Goal: Task Accomplishment & Management: Manage account settings

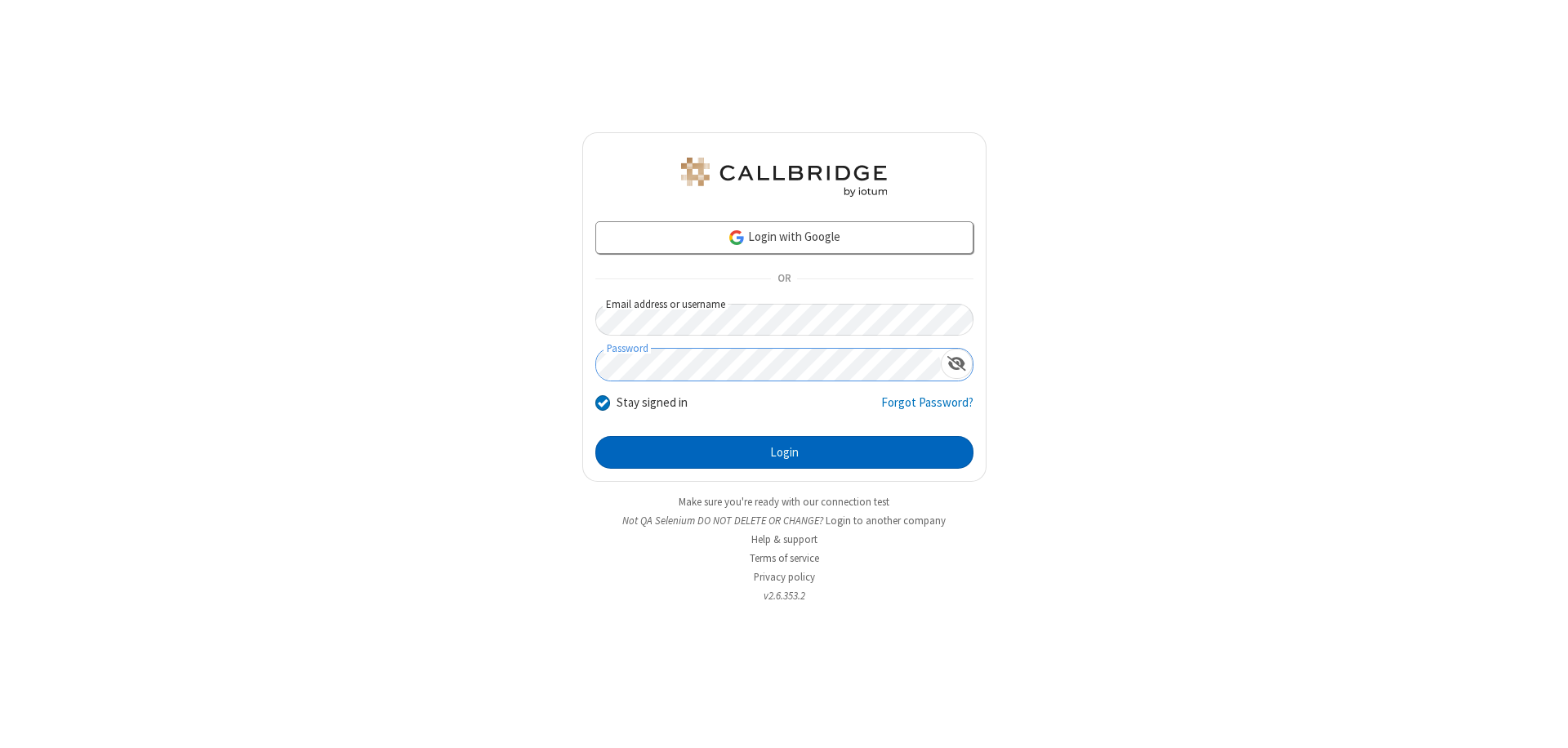
click at [784, 453] on button "Login" at bounding box center [784, 453] width 378 height 33
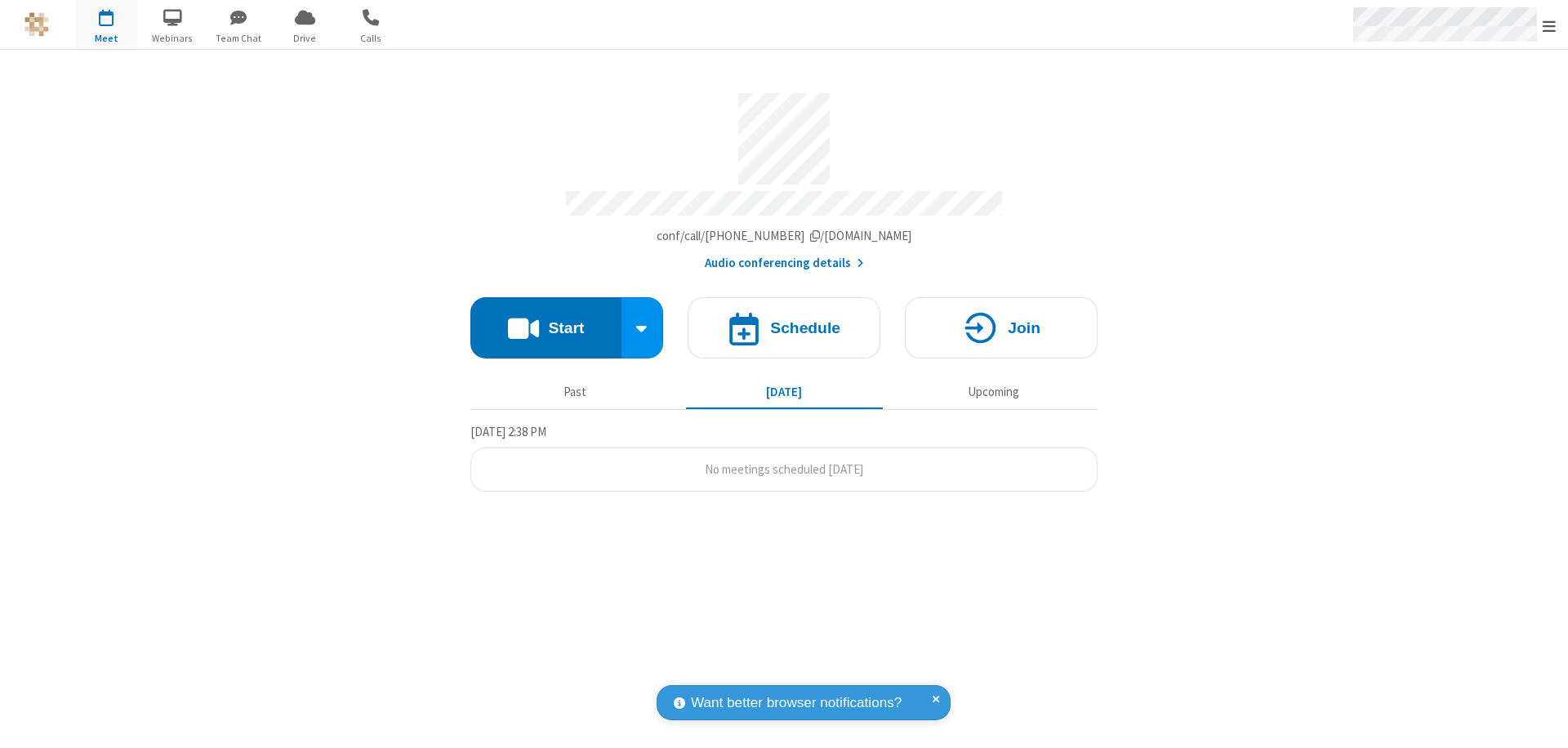
click at [1549, 25] on span "Open menu" at bounding box center [1548, 26] width 13 height 16
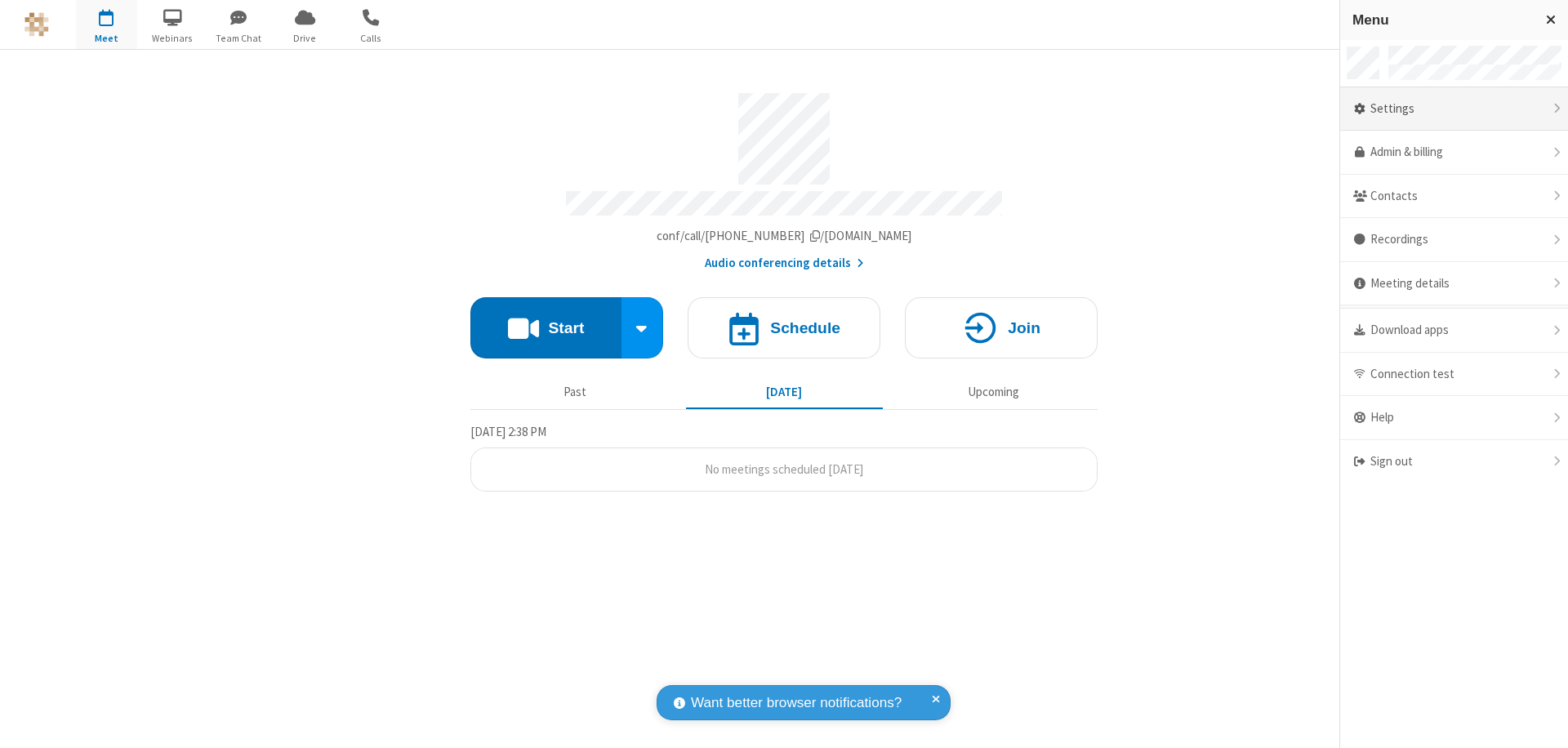
click at [1454, 108] on div "Settings" at bounding box center [1453, 109] width 228 height 44
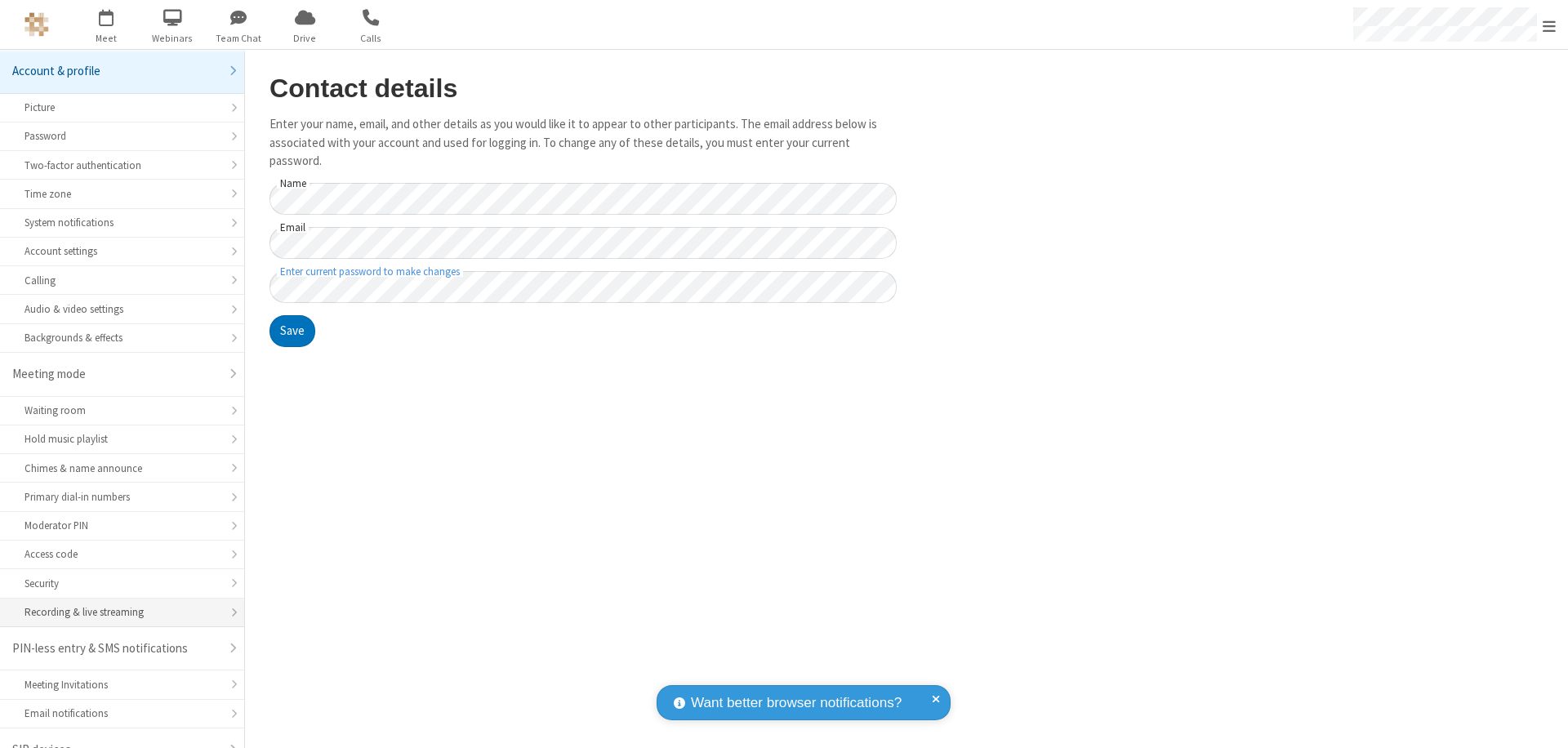
click at [116, 605] on div "Recording & live streaming" at bounding box center [122, 612] width 195 height 15
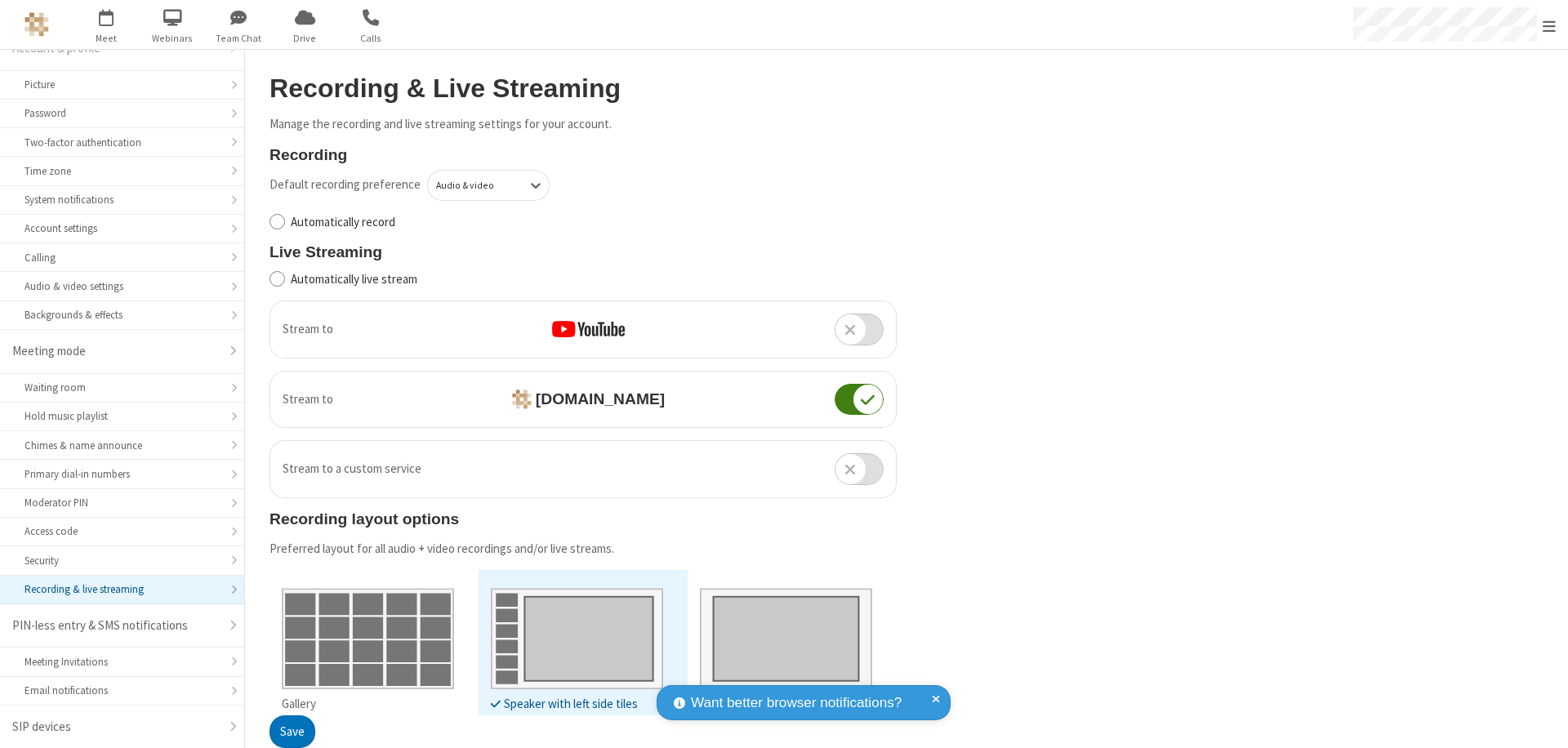
click at [277, 222] on input "Automatically record" at bounding box center [277, 222] width 15 height 17
checkbox input "true"
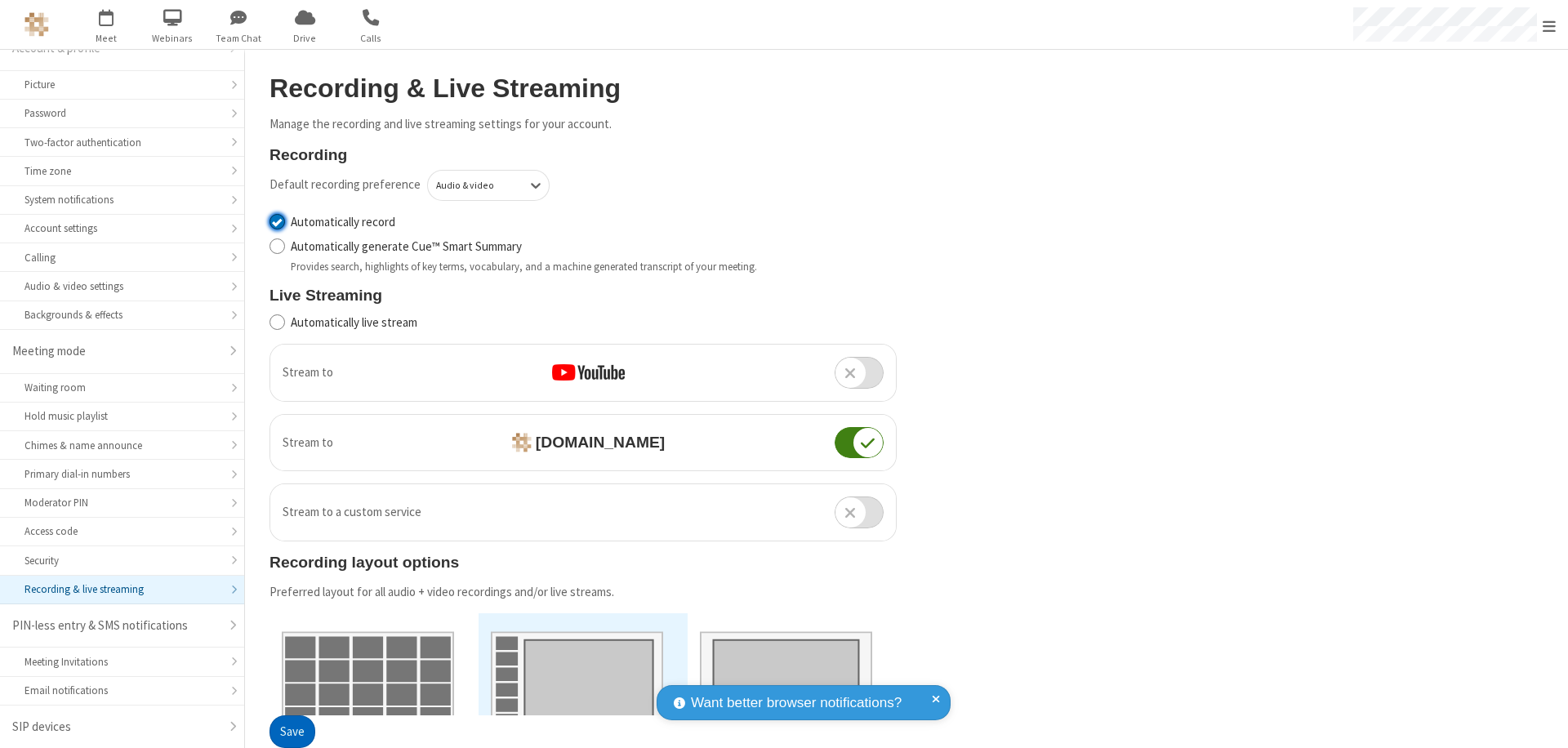
click at [291, 732] on button "Save" at bounding box center [292, 733] width 46 height 33
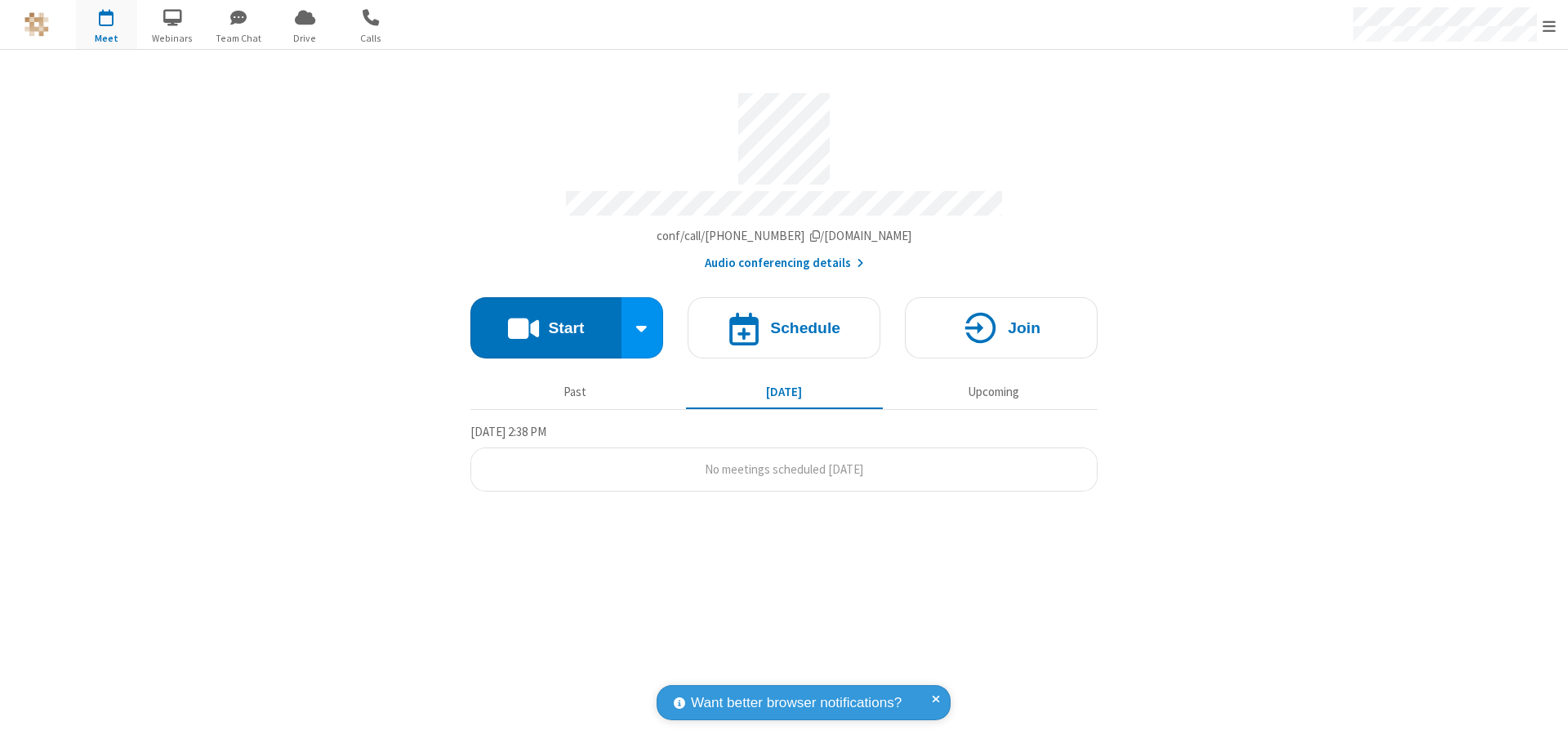
click at [545, 320] on button "Start" at bounding box center [546, 327] width 151 height 61
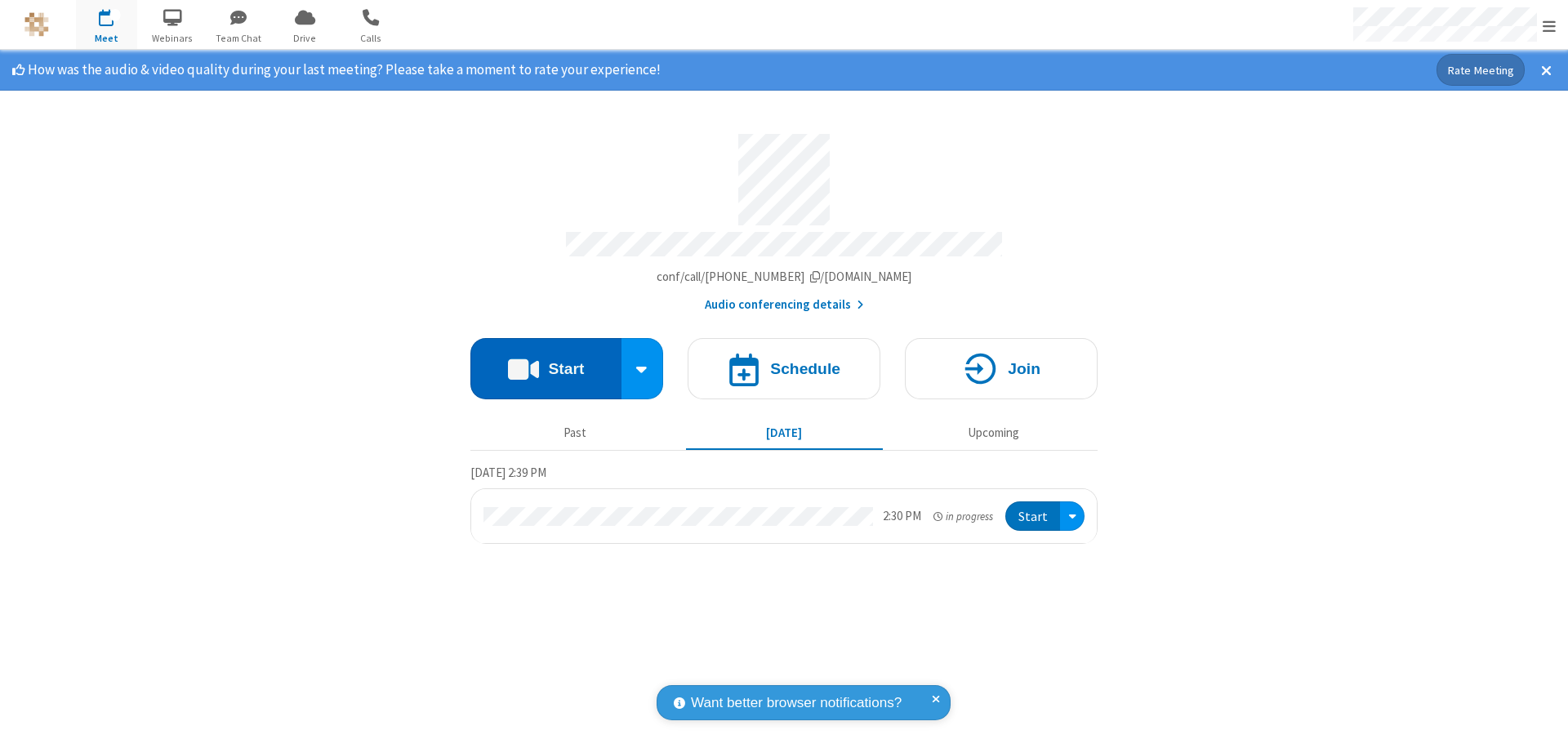
click at [1549, 25] on span "Open menu" at bounding box center [1548, 26] width 13 height 16
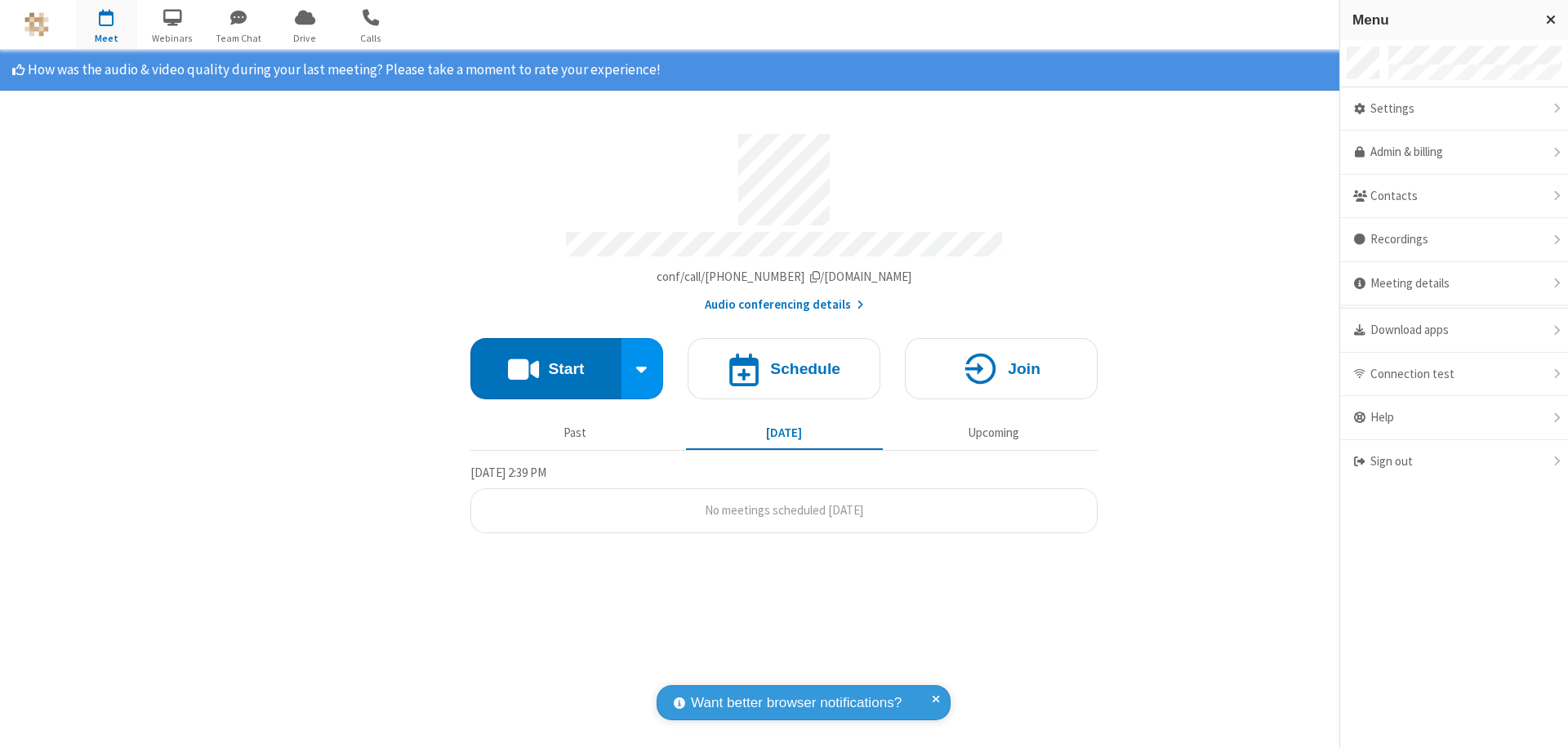
click at [1454, 108] on div "Settings" at bounding box center [1453, 109] width 228 height 44
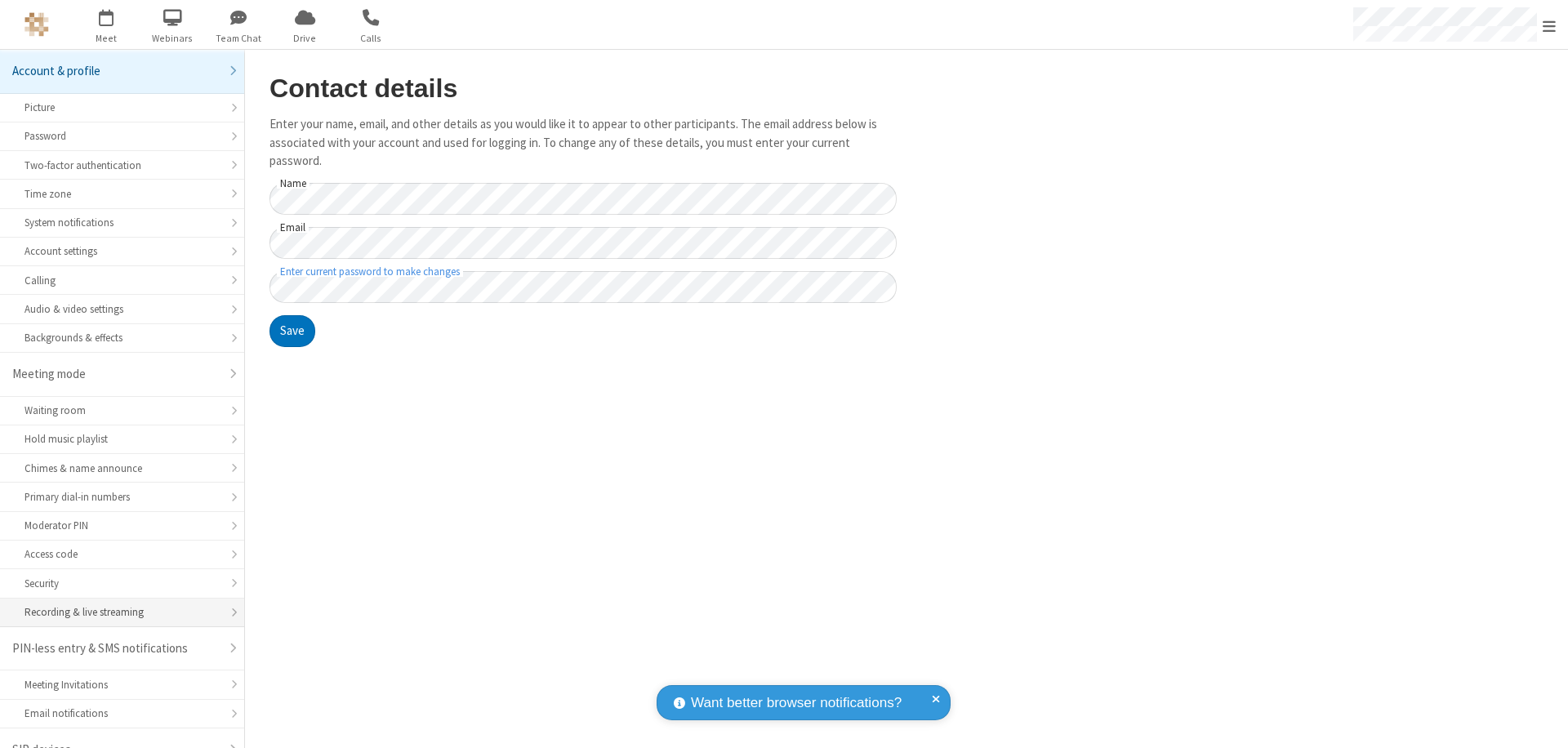
click at [116, 605] on div "Recording & live streaming" at bounding box center [122, 612] width 195 height 15
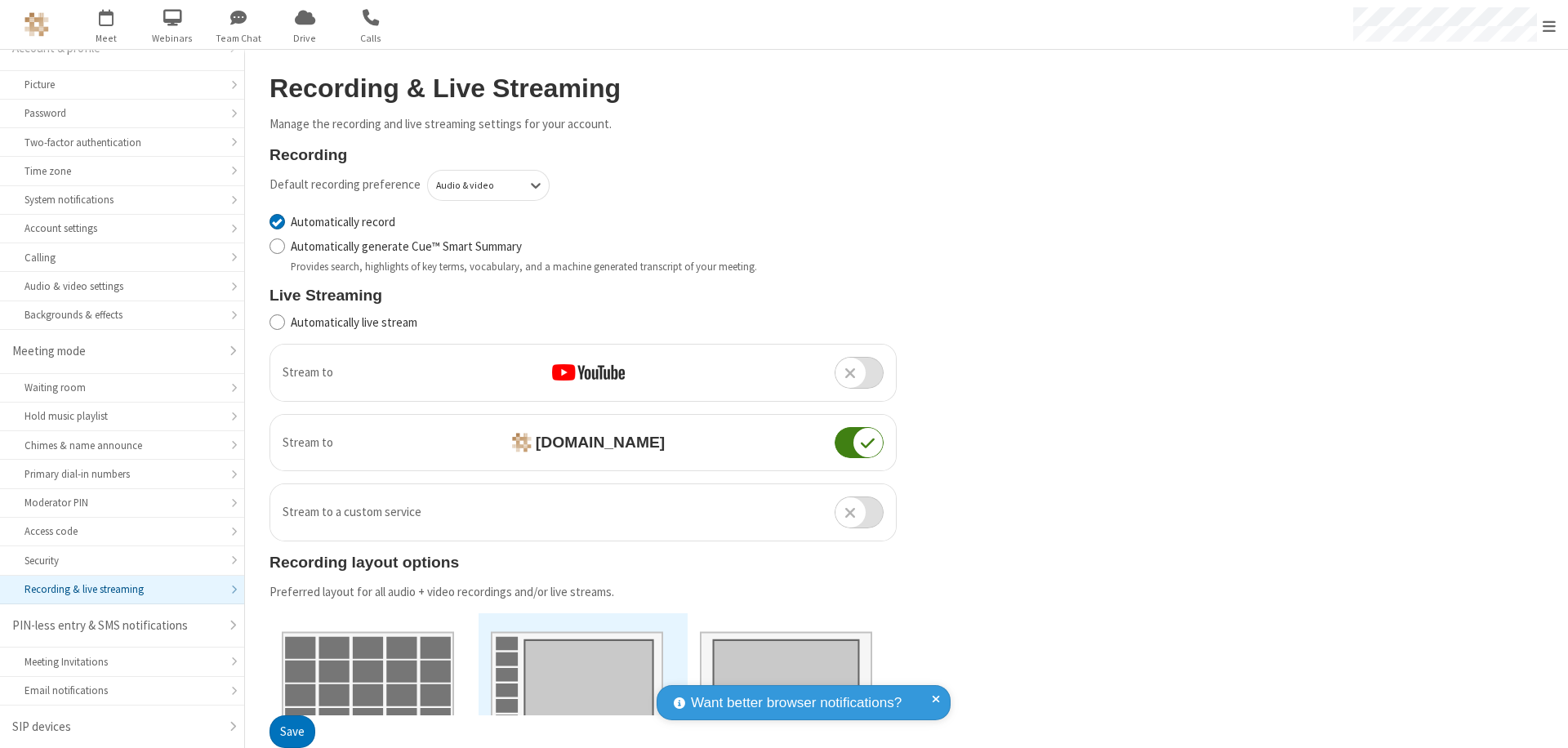
click at [277, 222] on input "Automatically record" at bounding box center [277, 222] width 15 height 17
checkbox input "false"
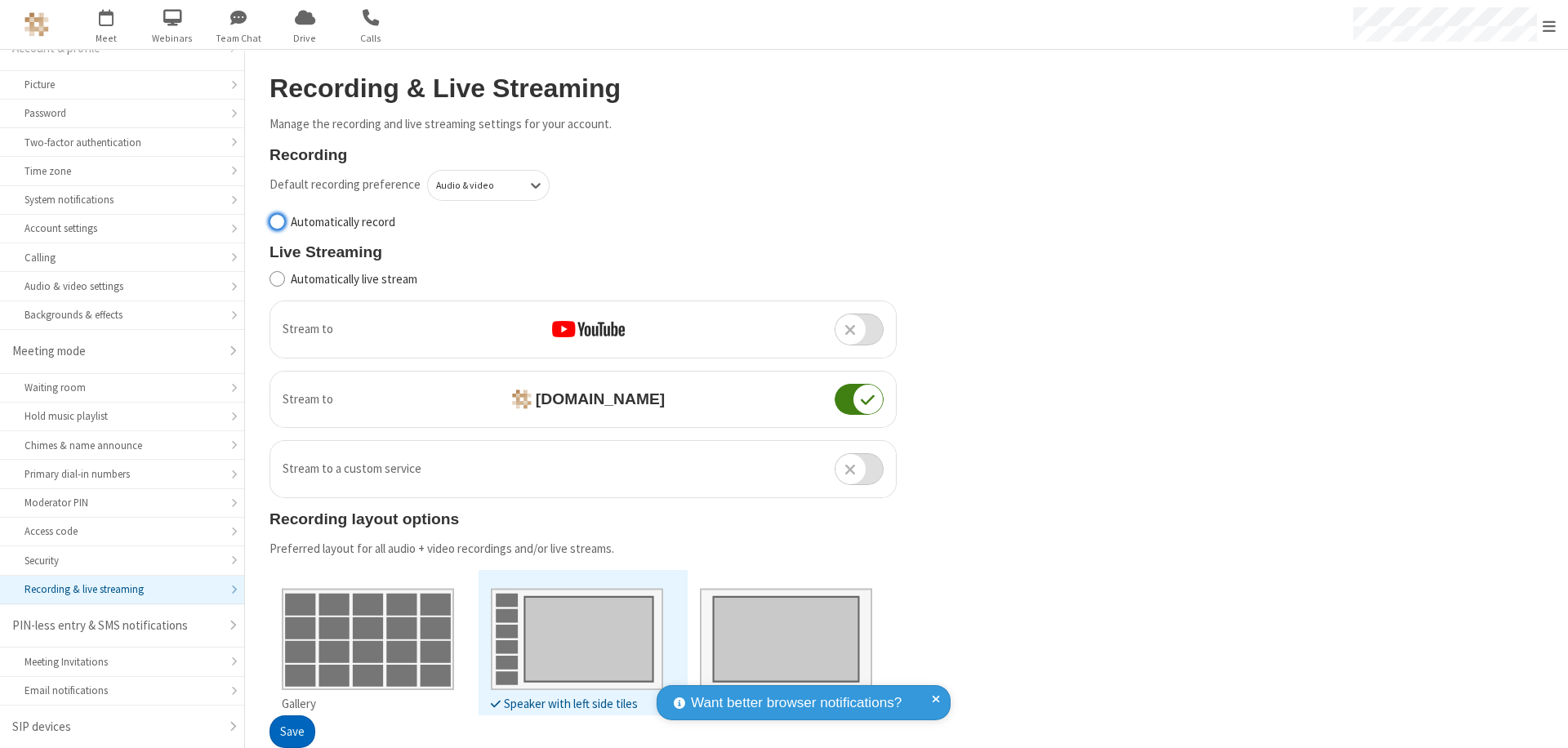
click at [291, 732] on button "Save" at bounding box center [292, 733] width 46 height 33
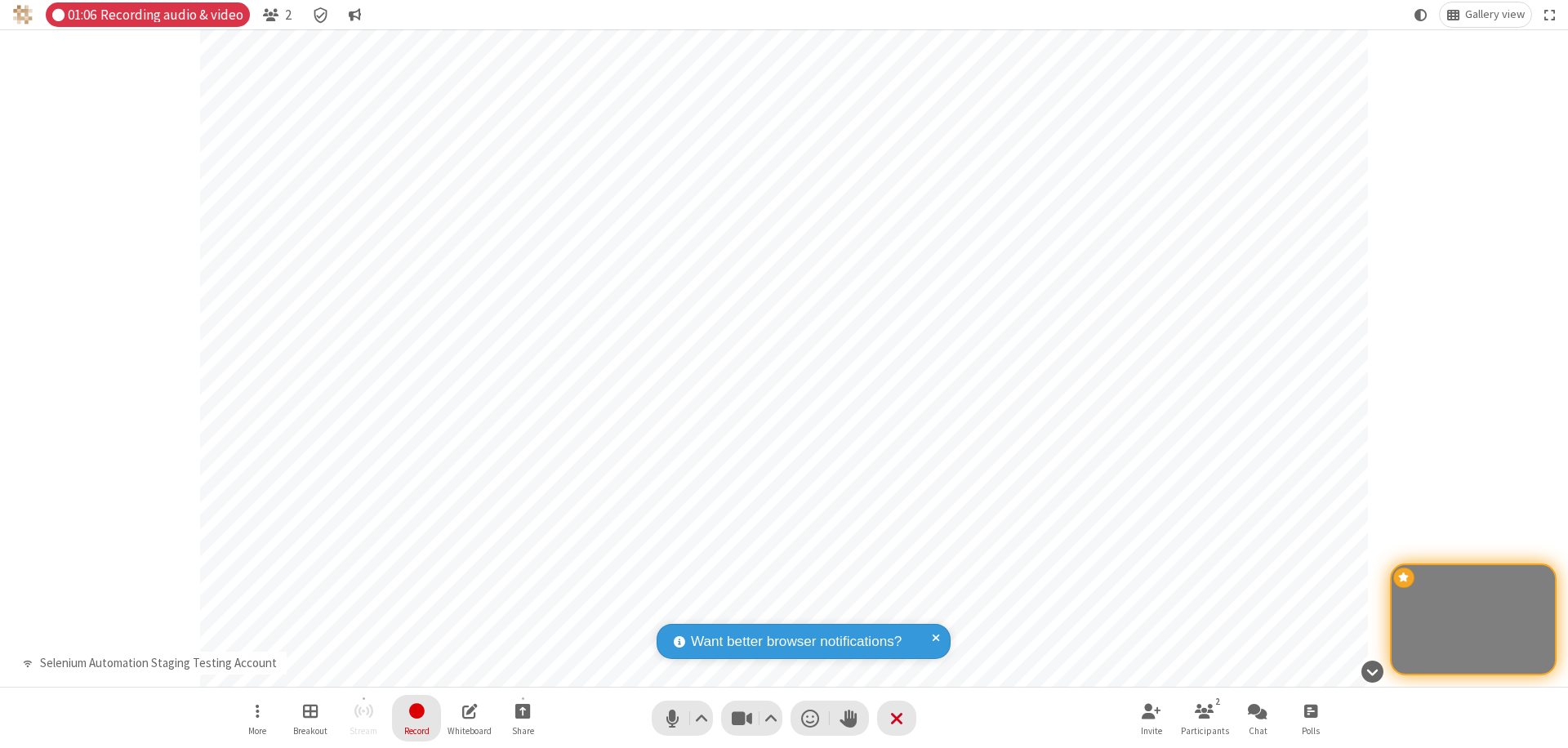
click at [416, 718] on span "Stop recording" at bounding box center [417, 711] width 19 height 21
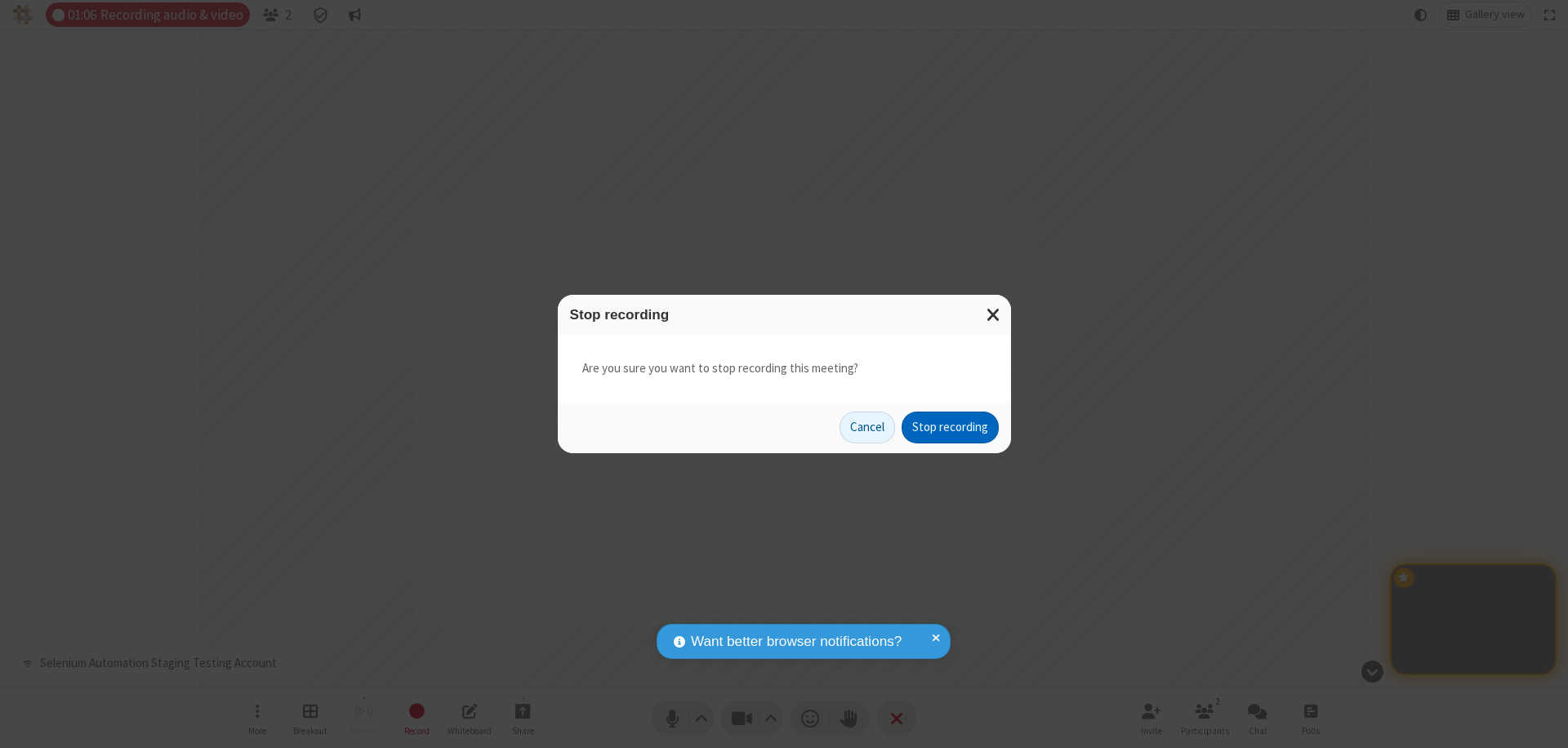
click at [950, 427] on button "Stop recording" at bounding box center [950, 428] width 97 height 33
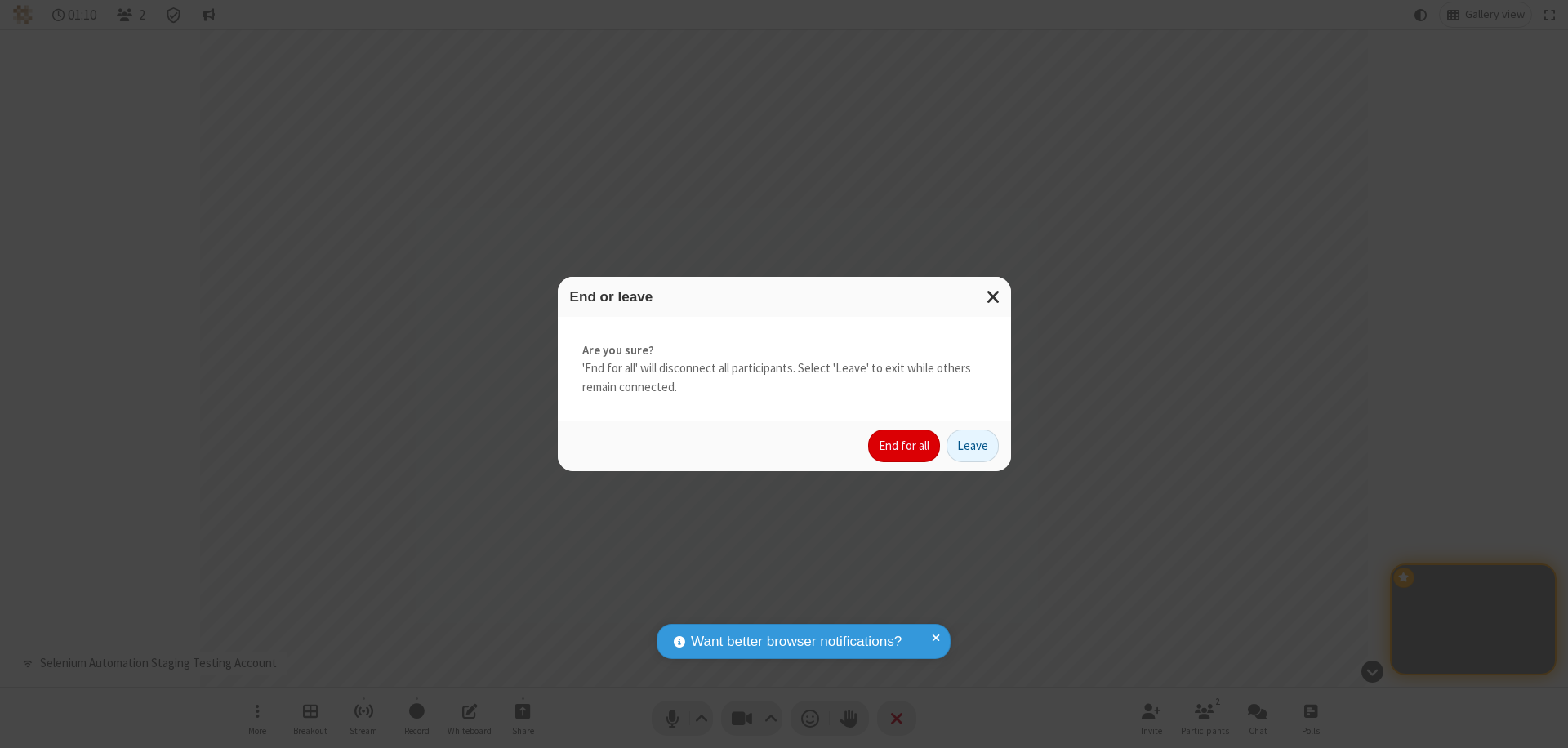
click at [905, 446] on button "End for all" at bounding box center [904, 446] width 72 height 33
